Goal: Transaction & Acquisition: Purchase product/service

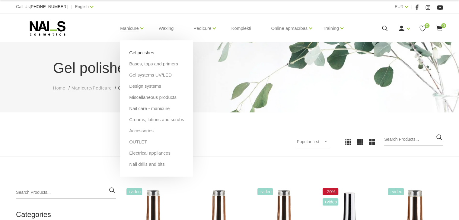
click at [135, 52] on link "Gel polishes" at bounding box center [141, 52] width 25 height 7
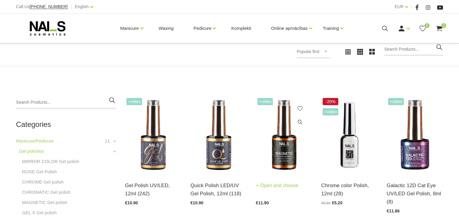
scroll to position [121, 0]
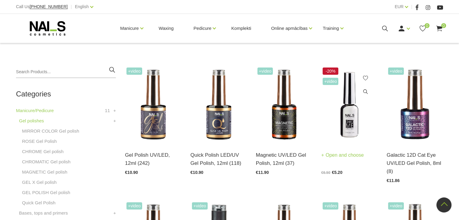
click at [351, 121] on img at bounding box center [349, 105] width 56 height 78
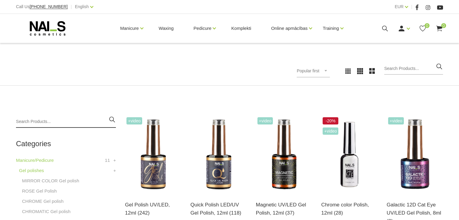
scroll to position [60, 0]
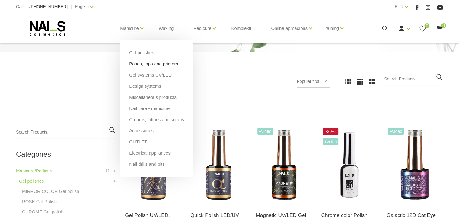
click at [139, 65] on link "Bases, tops and primers" at bounding box center [153, 64] width 49 height 7
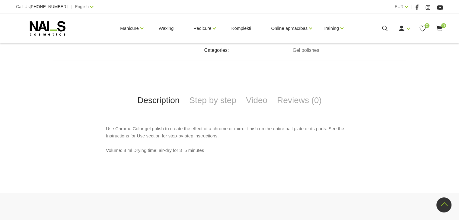
scroll to position [181, 0]
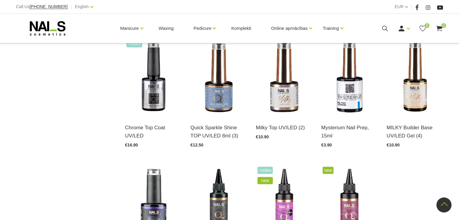
scroll to position [543, 0]
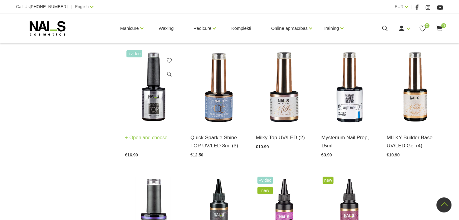
click at [148, 134] on link "Open and choose" at bounding box center [146, 138] width 43 height 8
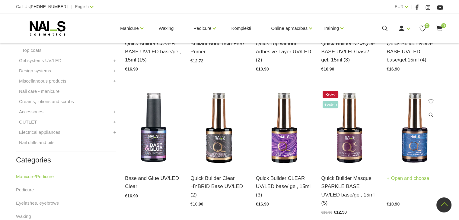
scroll to position [241, 0]
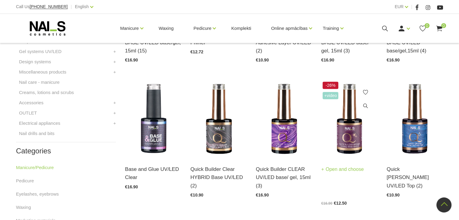
click at [356, 137] on img at bounding box center [349, 119] width 56 height 78
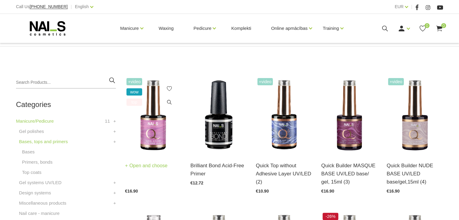
scroll to position [121, 0]
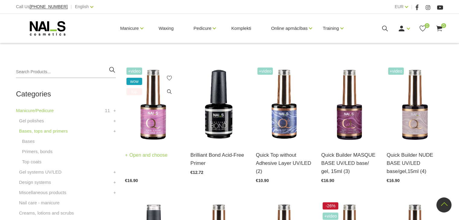
click at [157, 121] on img at bounding box center [153, 105] width 56 height 78
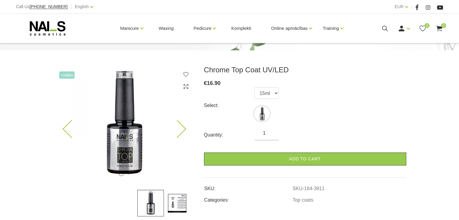
scroll to position [90, 0]
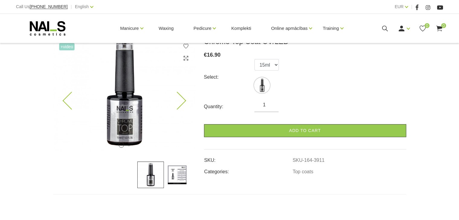
click at [180, 102] on icon at bounding box center [177, 101] width 18 height 18
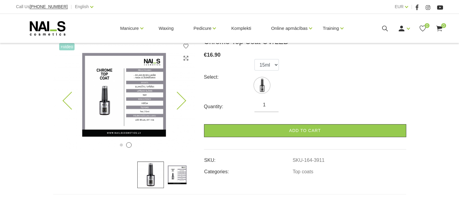
click at [183, 99] on icon at bounding box center [177, 101] width 18 height 18
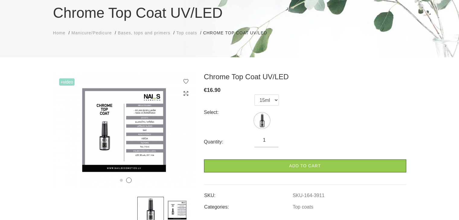
scroll to position [0, 0]
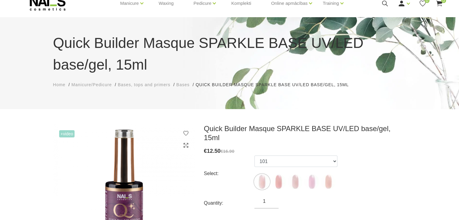
scroll to position [60, 0]
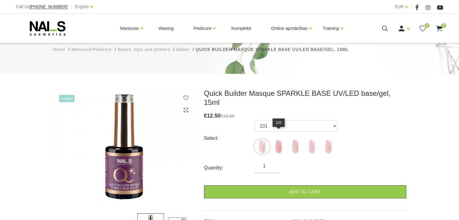
click at [280, 139] on img at bounding box center [278, 146] width 15 height 15
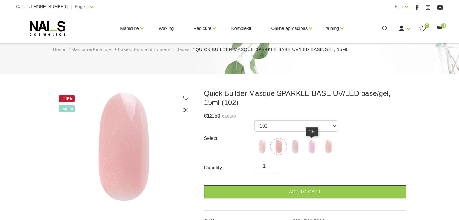
click at [310, 147] on img at bounding box center [311, 146] width 15 height 15
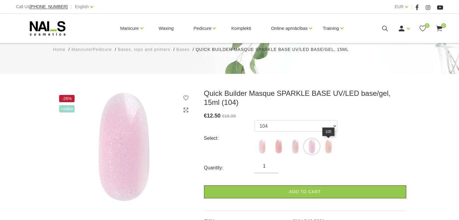
click at [328, 147] on img at bounding box center [328, 146] width 15 height 15
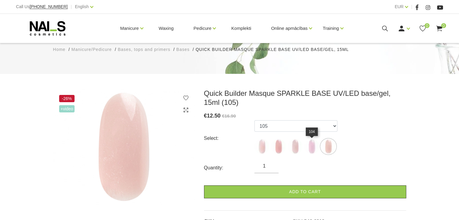
click at [311, 149] on img at bounding box center [311, 146] width 15 height 15
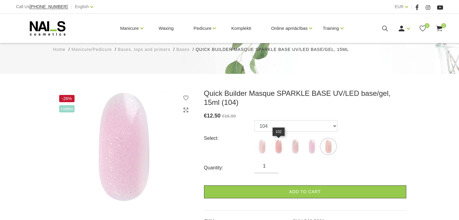
drag, startPoint x: 271, startPoint y: 147, endPoint x: 259, endPoint y: 148, distance: 12.1
click at [271, 148] on img at bounding box center [278, 146] width 15 height 15
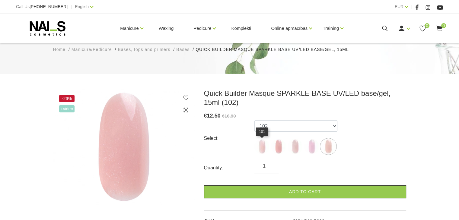
click at [257, 148] on img at bounding box center [261, 146] width 15 height 15
select select "5628"
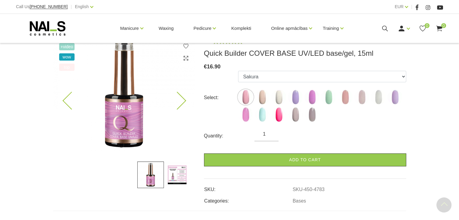
scroll to position [90, 0]
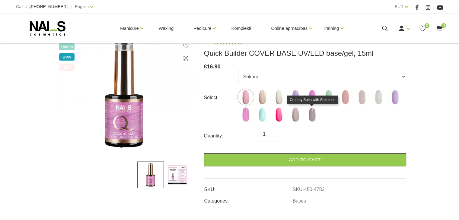
click at [307, 117] on img at bounding box center [311, 114] width 15 height 15
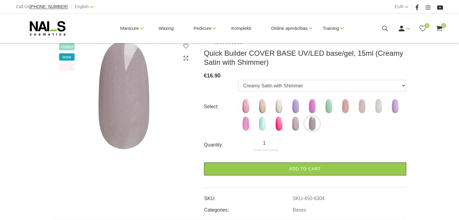
scroll to position [60, 0]
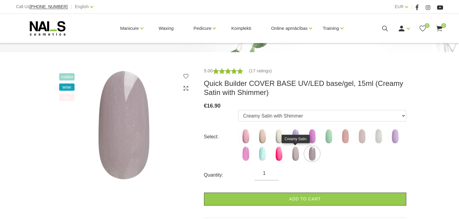
click at [295, 154] on img at bounding box center [295, 153] width 15 height 15
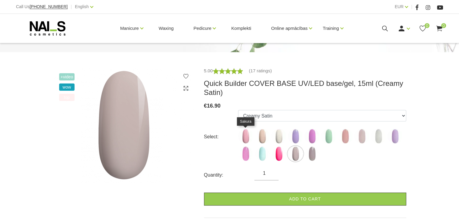
click at [245, 138] on img at bounding box center [245, 136] width 15 height 15
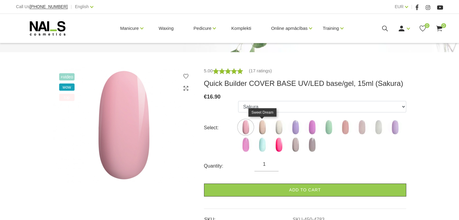
click at [262, 131] on img at bounding box center [262, 127] width 15 height 15
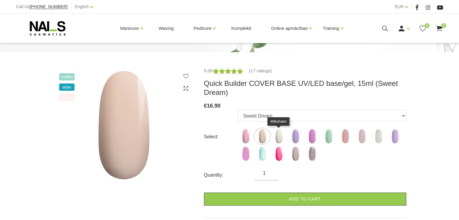
click at [275, 140] on img at bounding box center [278, 136] width 15 height 15
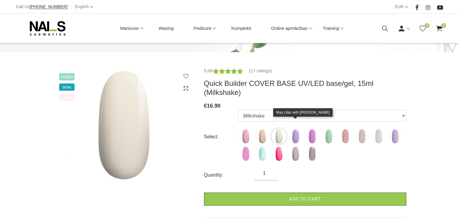
click at [296, 132] on img at bounding box center [295, 136] width 15 height 15
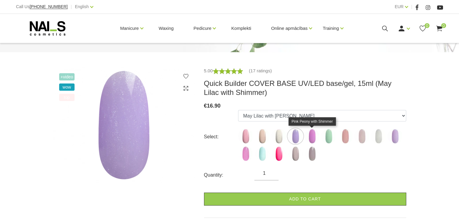
click at [310, 132] on img at bounding box center [311, 136] width 15 height 15
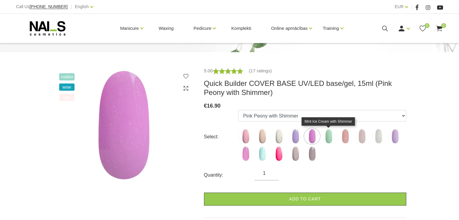
click at [328, 134] on img at bounding box center [328, 136] width 15 height 15
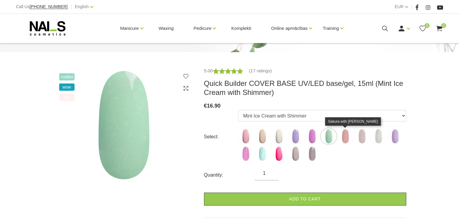
click at [343, 134] on img at bounding box center [345, 136] width 15 height 15
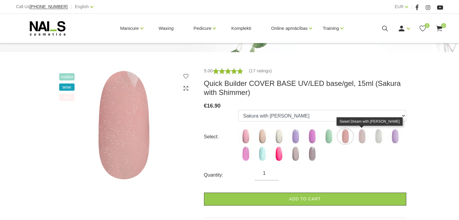
click at [362, 136] on img at bounding box center [361, 136] width 15 height 15
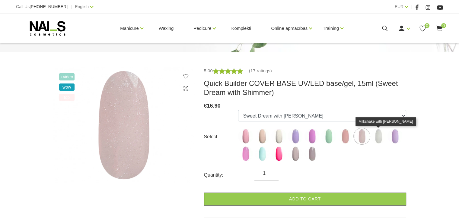
click at [377, 139] on img at bounding box center [378, 136] width 15 height 15
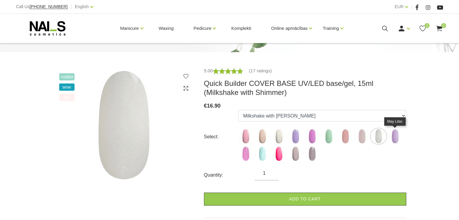
click at [395, 136] on img at bounding box center [394, 136] width 15 height 15
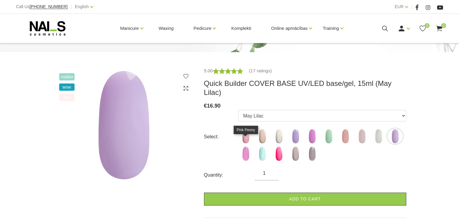
click at [247, 148] on img at bounding box center [245, 153] width 15 height 15
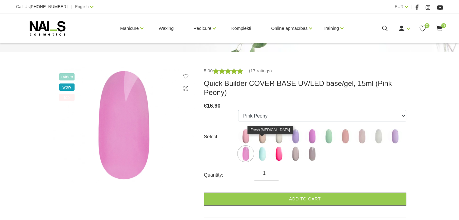
click at [259, 147] on img at bounding box center [262, 153] width 15 height 15
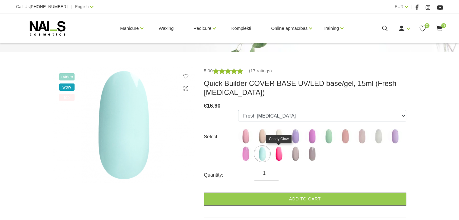
click at [275, 154] on img at bounding box center [278, 153] width 15 height 15
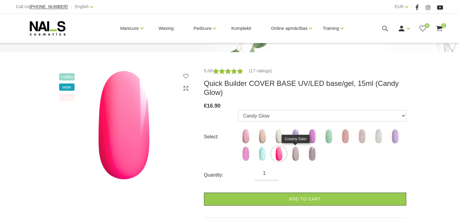
click at [297, 155] on img at bounding box center [295, 153] width 15 height 15
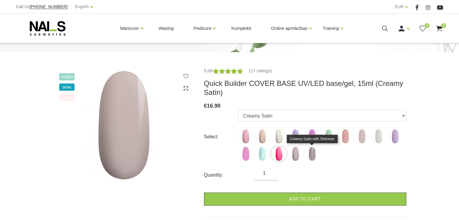
click at [308, 154] on img at bounding box center [311, 153] width 15 height 15
select select "6304"
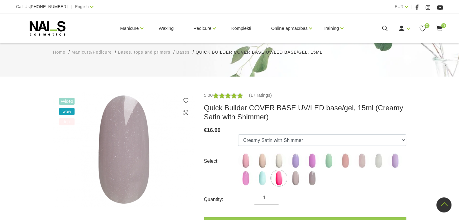
scroll to position [0, 0]
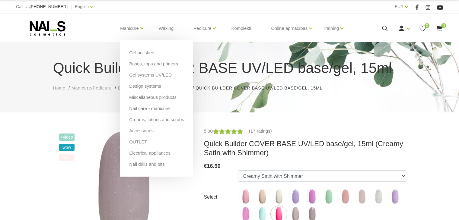
click at [154, 60] on li "Gel polishes" at bounding box center [156, 54] width 55 height 11
click at [144, 49] on link "Gel polishes" at bounding box center [141, 52] width 25 height 7
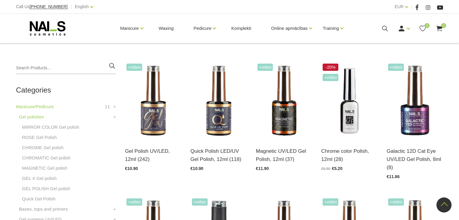
scroll to position [151, 0]
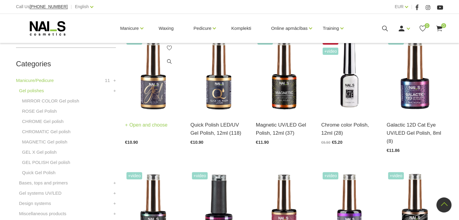
click at [151, 86] on img at bounding box center [153, 75] width 56 height 78
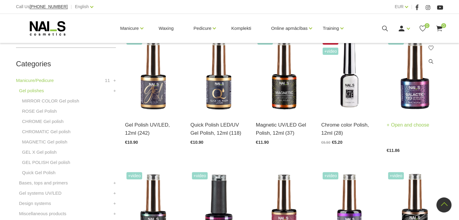
click at [405, 97] on img at bounding box center [414, 75] width 56 height 78
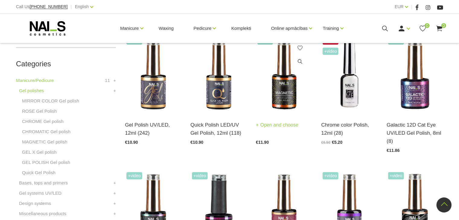
click at [280, 88] on img at bounding box center [284, 75] width 56 height 78
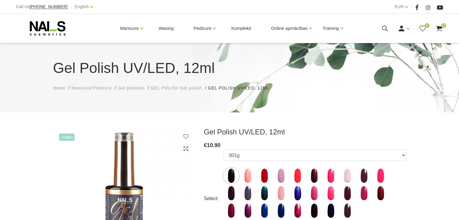
scroll to position [90, 0]
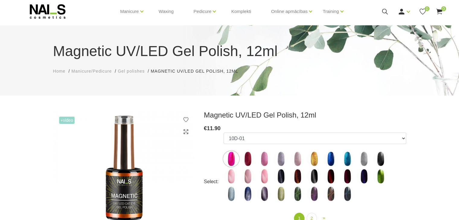
scroll to position [30, 0]
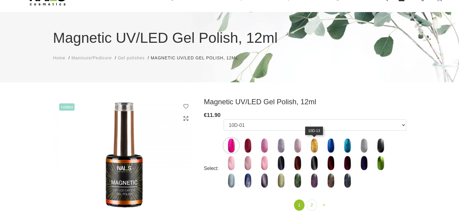
click at [314, 147] on img at bounding box center [313, 145] width 15 height 15
select select "4834"
